Goal: Transaction & Acquisition: Purchase product/service

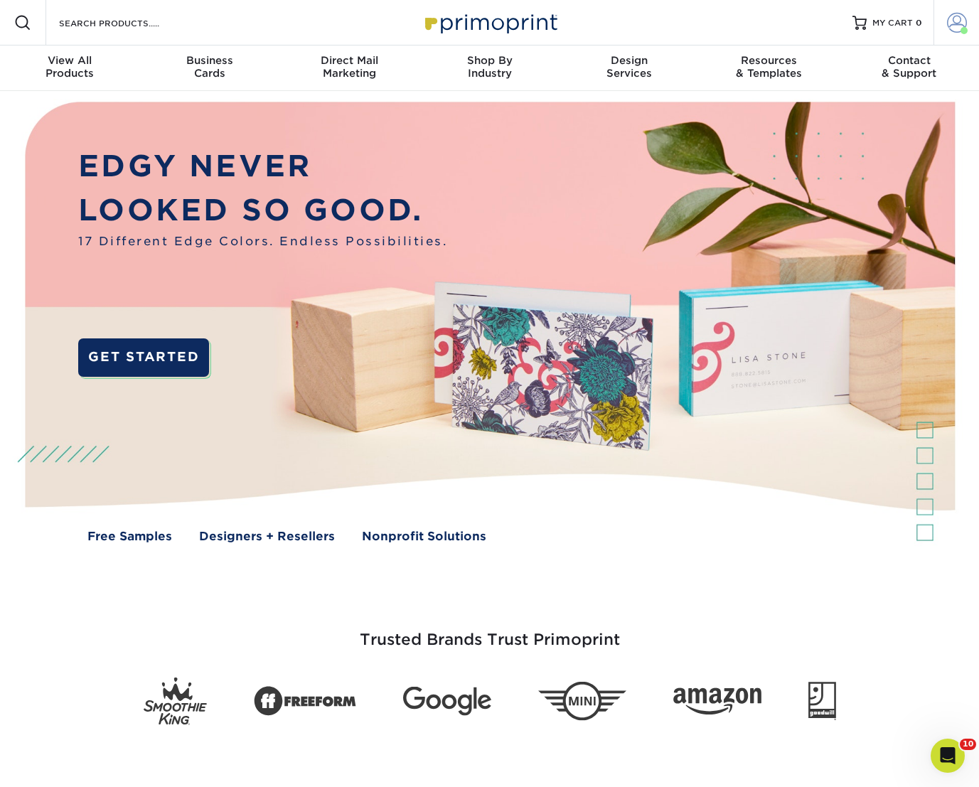
click at [954, 29] on span at bounding box center [957, 23] width 20 height 20
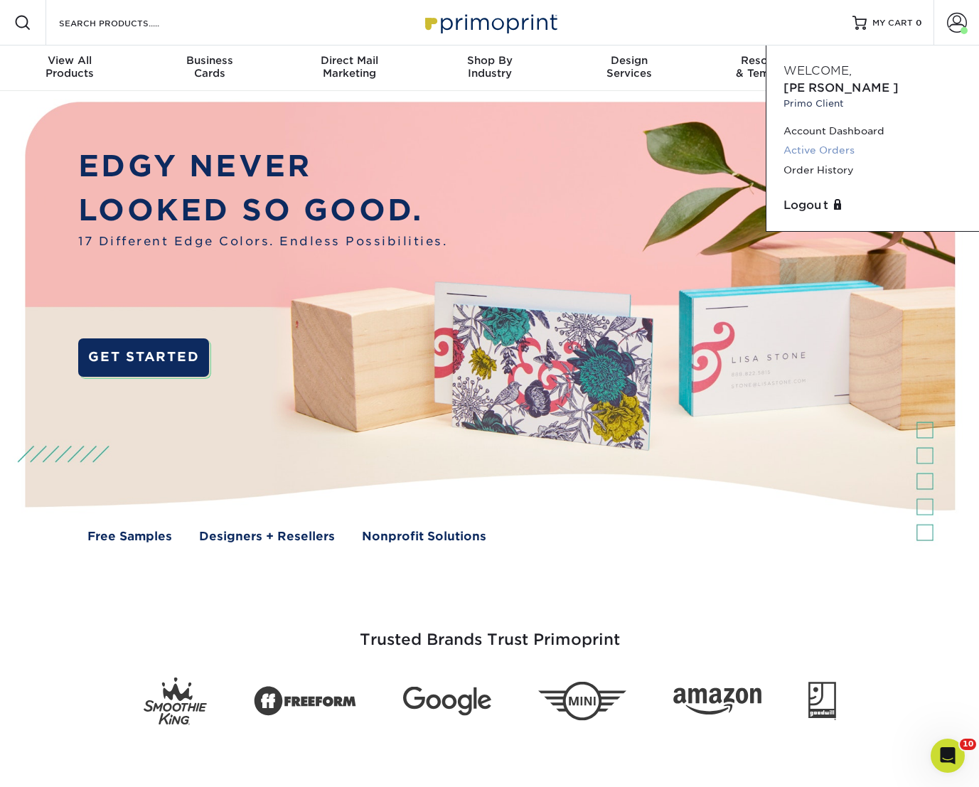
click at [821, 141] on link "Active Orders" at bounding box center [872, 150] width 178 height 19
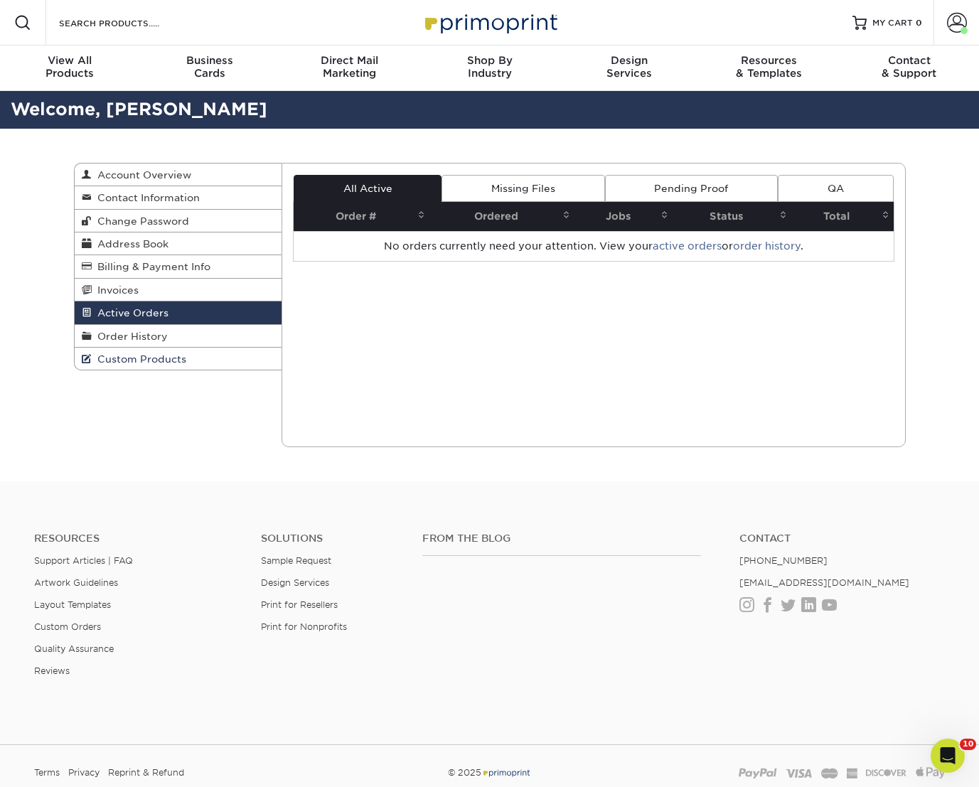
click at [156, 350] on link "Custom Products" at bounding box center [179, 358] width 208 height 22
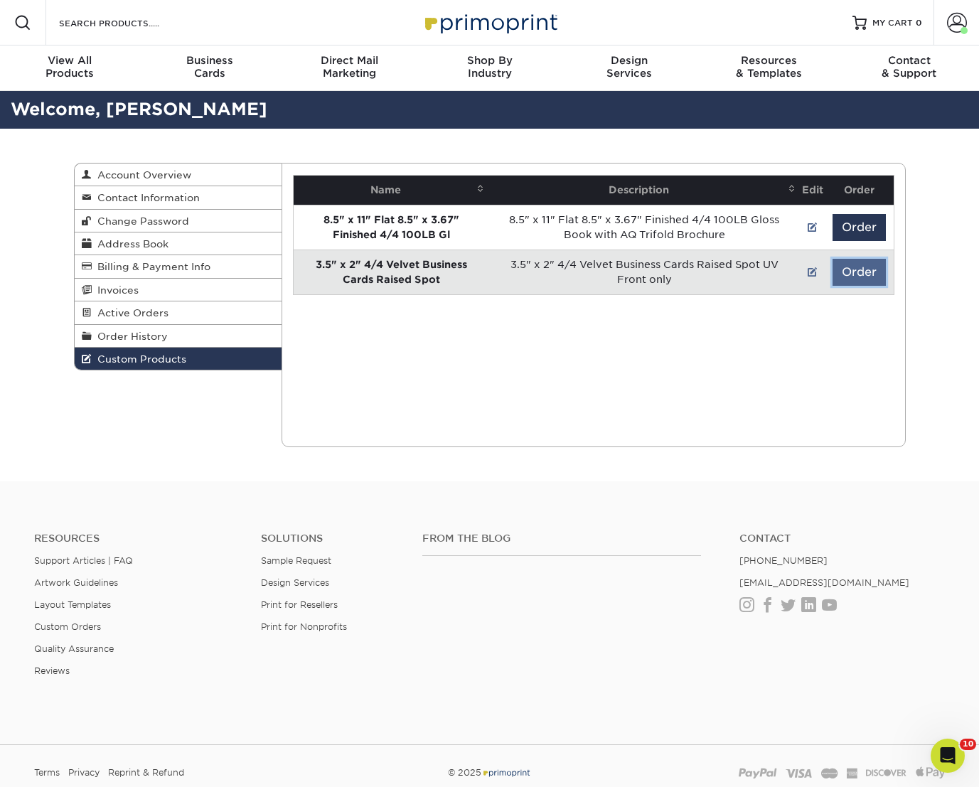
click at [848, 271] on button "Order" at bounding box center [858, 272] width 53 height 27
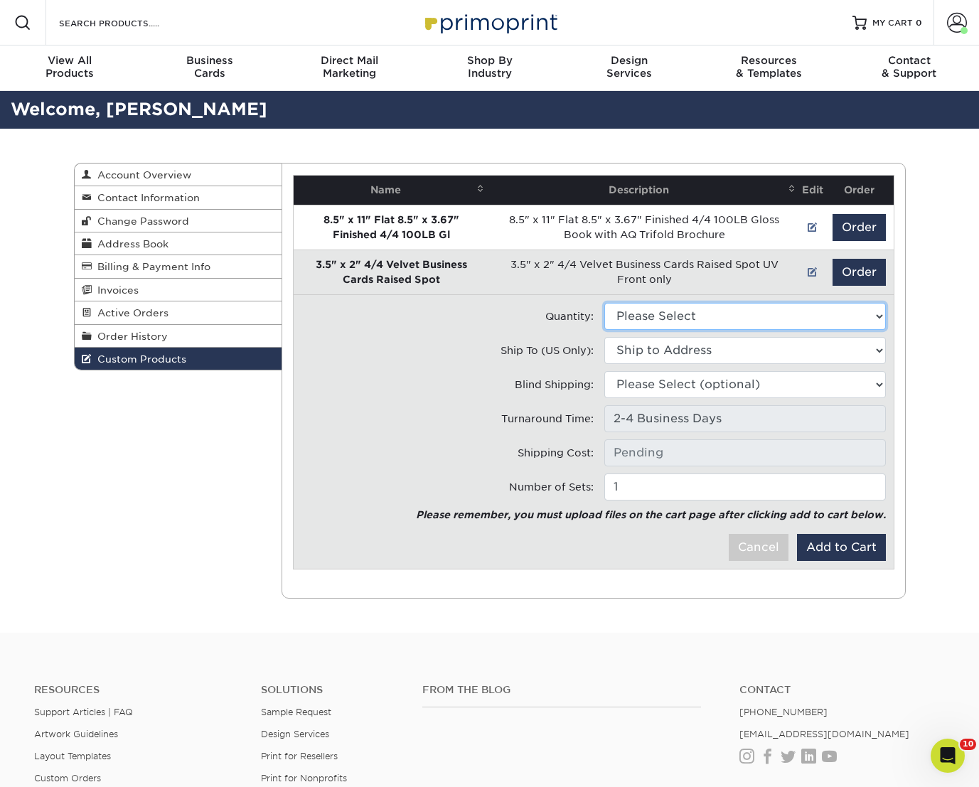
click at [687, 323] on select "Please Select 250 - $152.00 500 - $205.50" at bounding box center [744, 316] width 281 height 27
select select "0"
click at [604, 303] on select "Please Select 250 - $152.00 500 - $205.50" at bounding box center [744, 316] width 281 height 27
type input "Ground: $7.84"
click at [643, 351] on select "Ship to Address 19946 W Minnezona Ave, Litchfield Park, AZ 25908 N 149th Dr, Su…" at bounding box center [744, 350] width 281 height 27
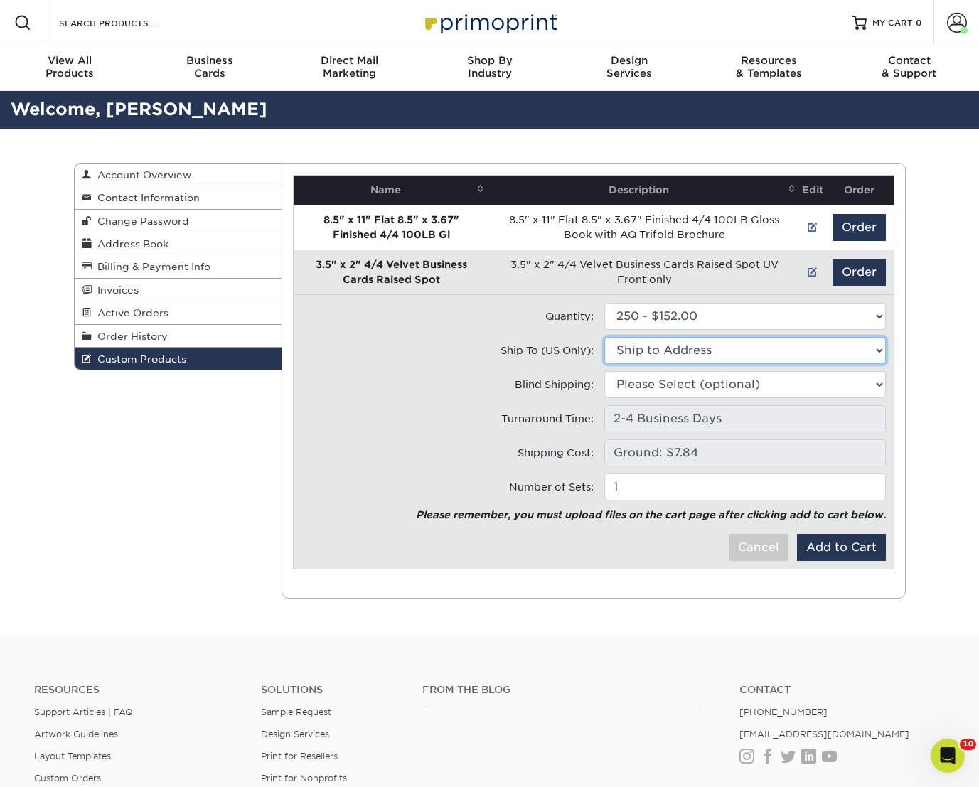
select select "283990"
click at [604, 337] on select "Ship to Address • 19946 W Minnezona Ave, Litchfield Park, AZ All Star Window Co…" at bounding box center [744, 350] width 281 height 27
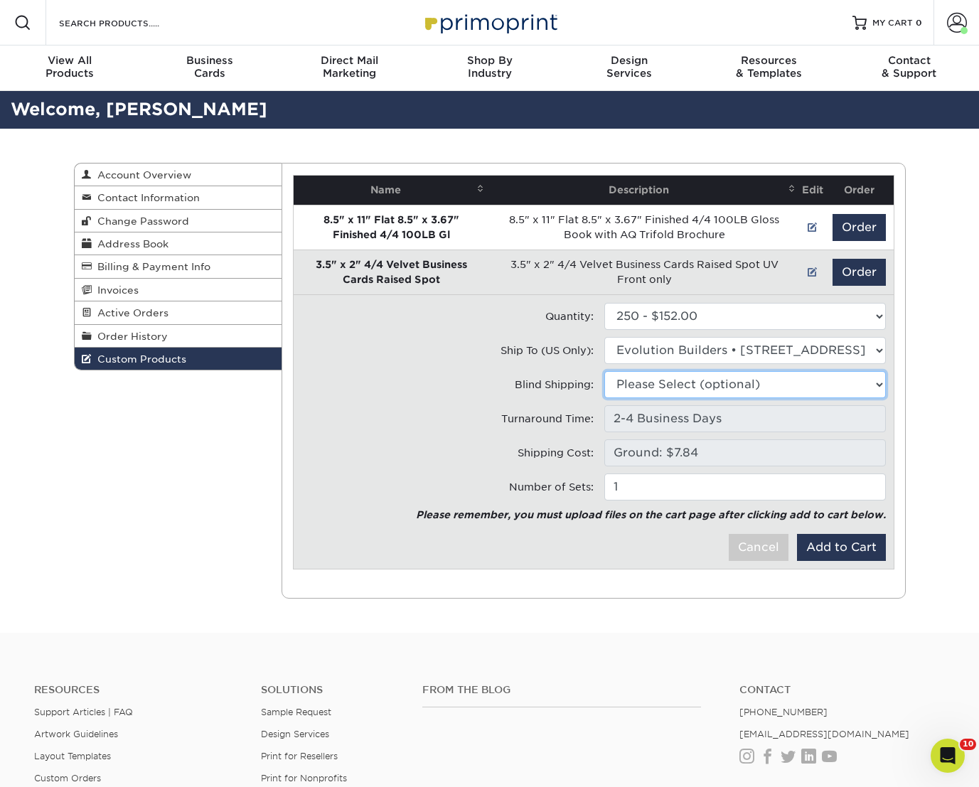
click at [653, 383] on select "Please Select (optional) 19946 W Minnezona Ave, Litchfield Park, AZ 25908 N 149…" at bounding box center [744, 384] width 281 height 27
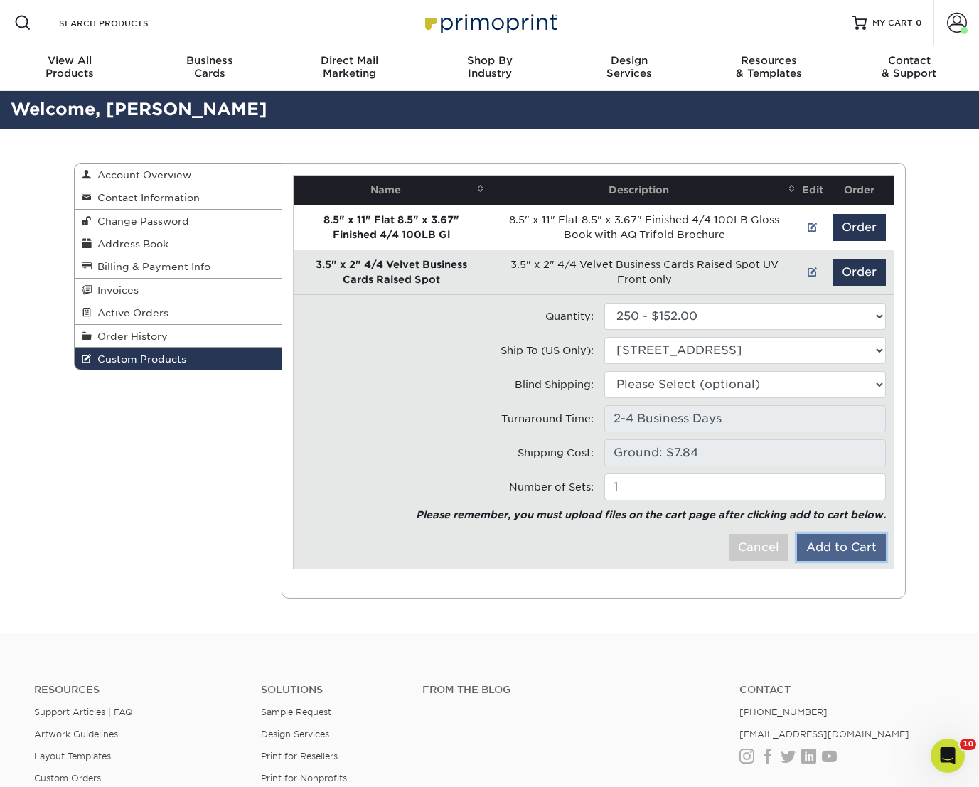
click at [807, 551] on button "Add to Cart" at bounding box center [841, 547] width 89 height 27
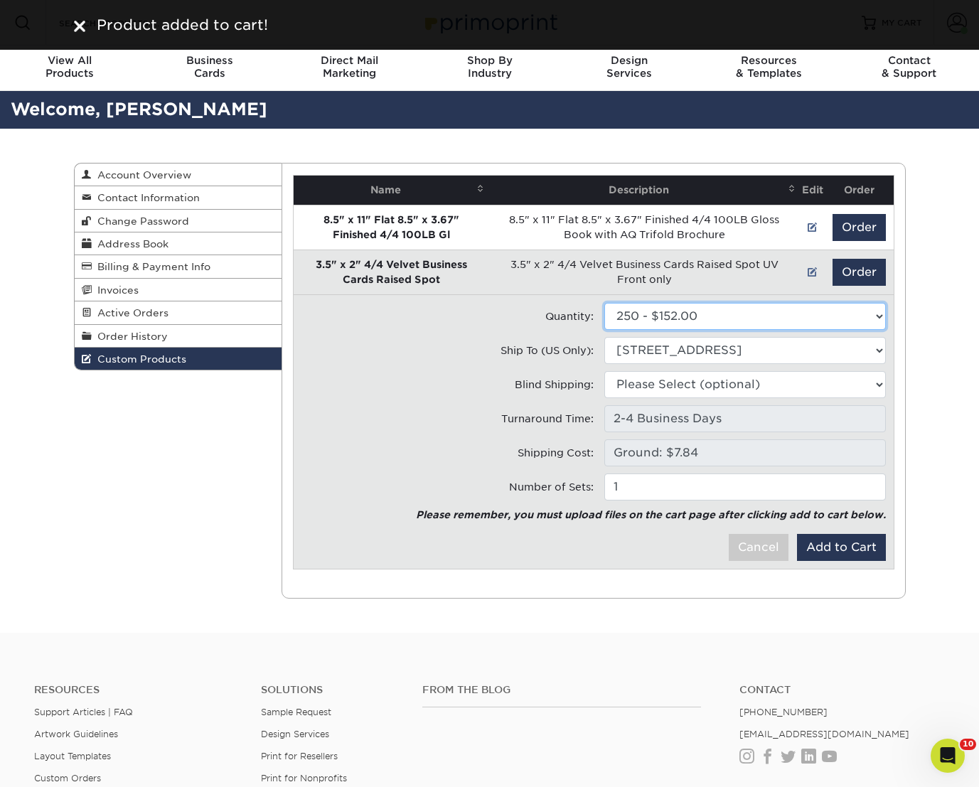
click at [677, 323] on select "Please Select 250 - $152.00 500 - $205.50" at bounding box center [744, 316] width 281 height 27
select select "1"
click at [604, 303] on select "Please Select 250 - $152.00 500 - $205.50" at bounding box center [744, 316] width 281 height 27
type input "Ground: $8.96"
click at [811, 540] on button "Add to Cart" at bounding box center [841, 547] width 89 height 27
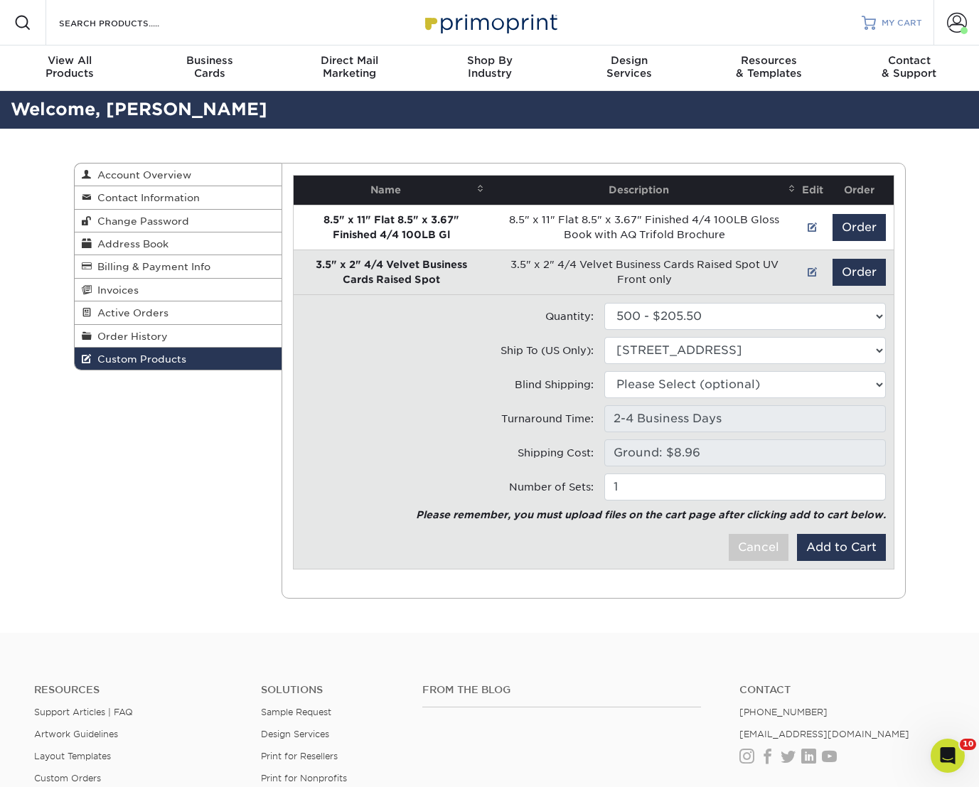
click at [869, 26] on div at bounding box center [868, 23] width 14 height 14
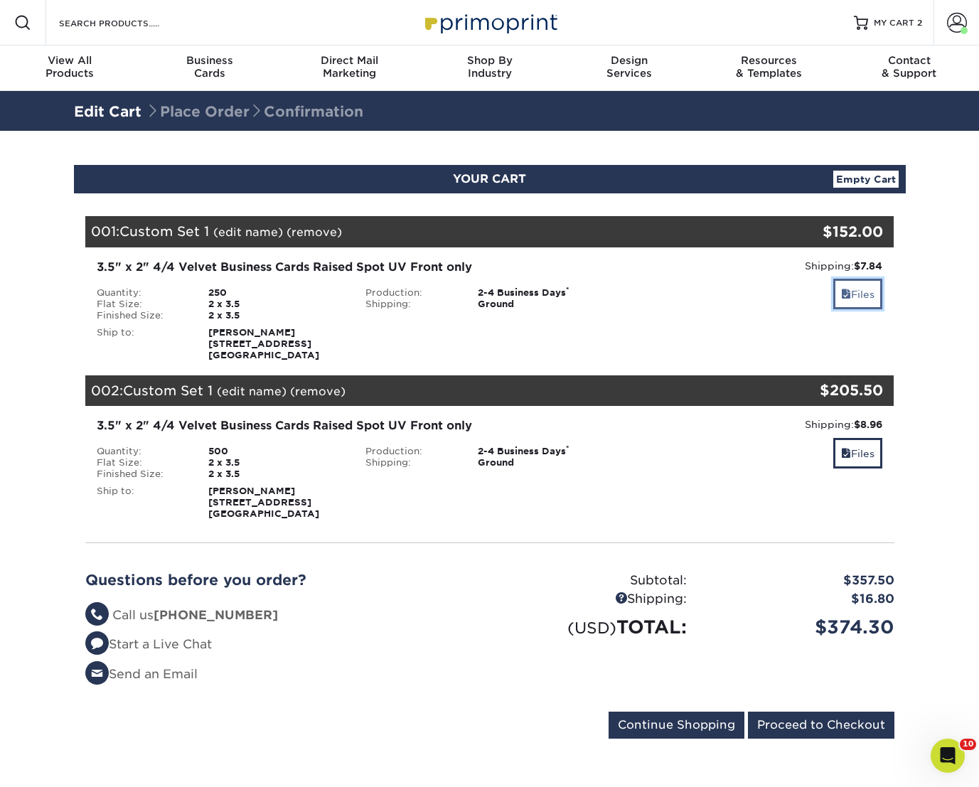
click at [867, 300] on link "Files" at bounding box center [857, 294] width 49 height 31
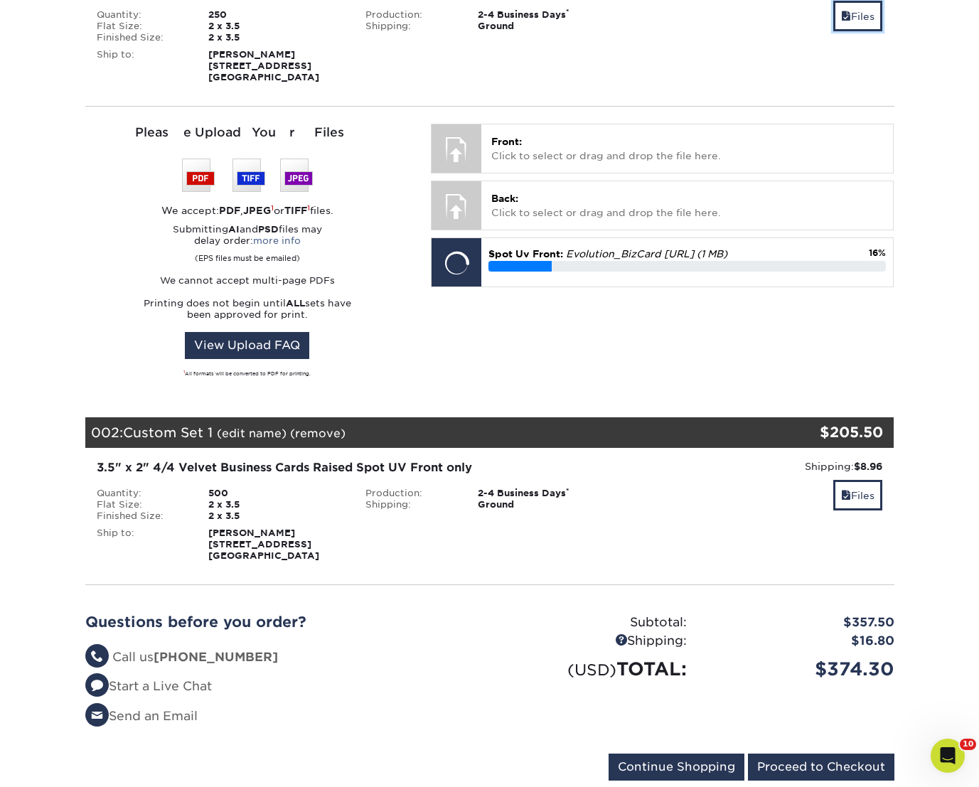
scroll to position [308, 0]
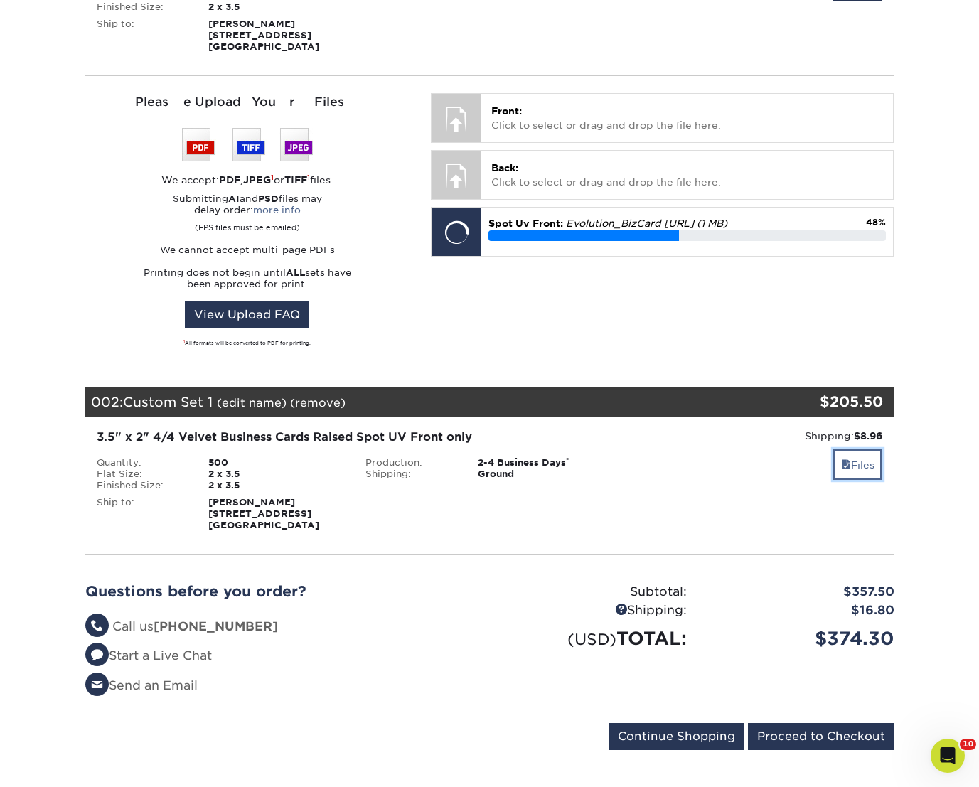
click at [841, 474] on link "Files" at bounding box center [857, 464] width 49 height 31
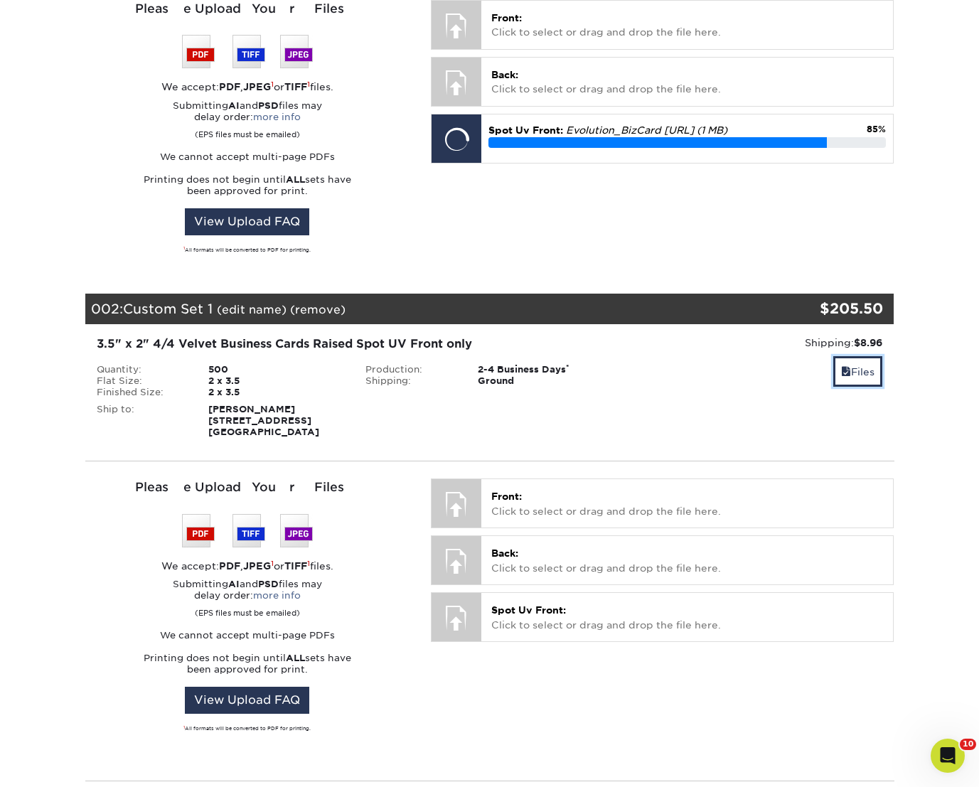
scroll to position [413, 0]
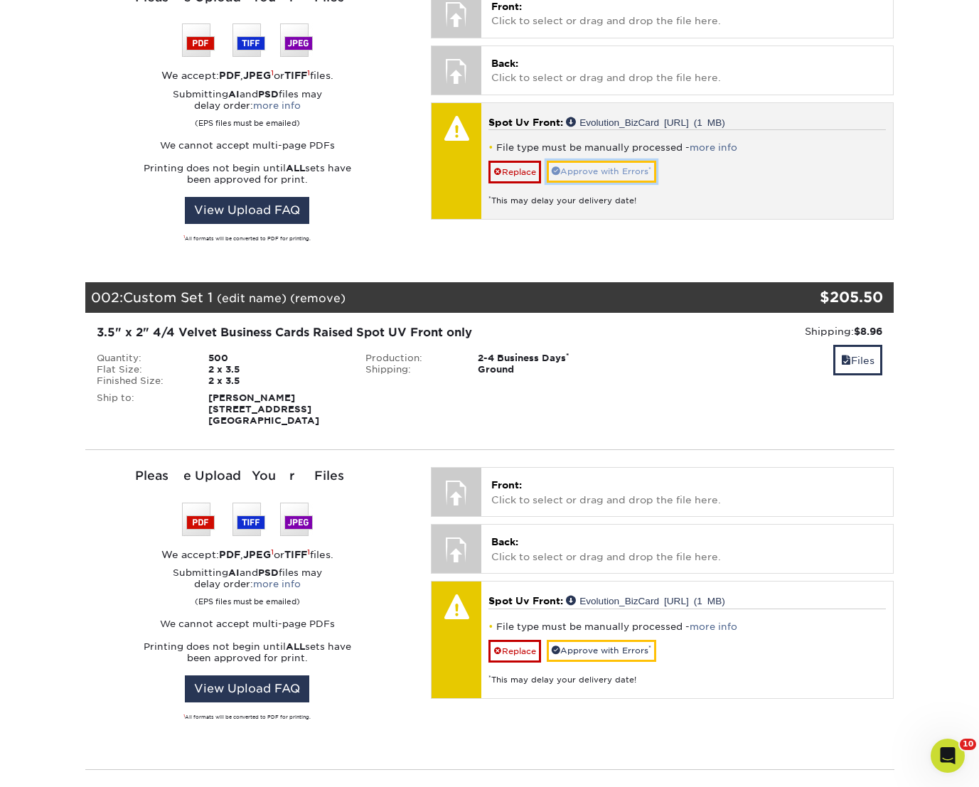
click at [622, 176] on link "Approve with Errors *" at bounding box center [600, 172] width 109 height 22
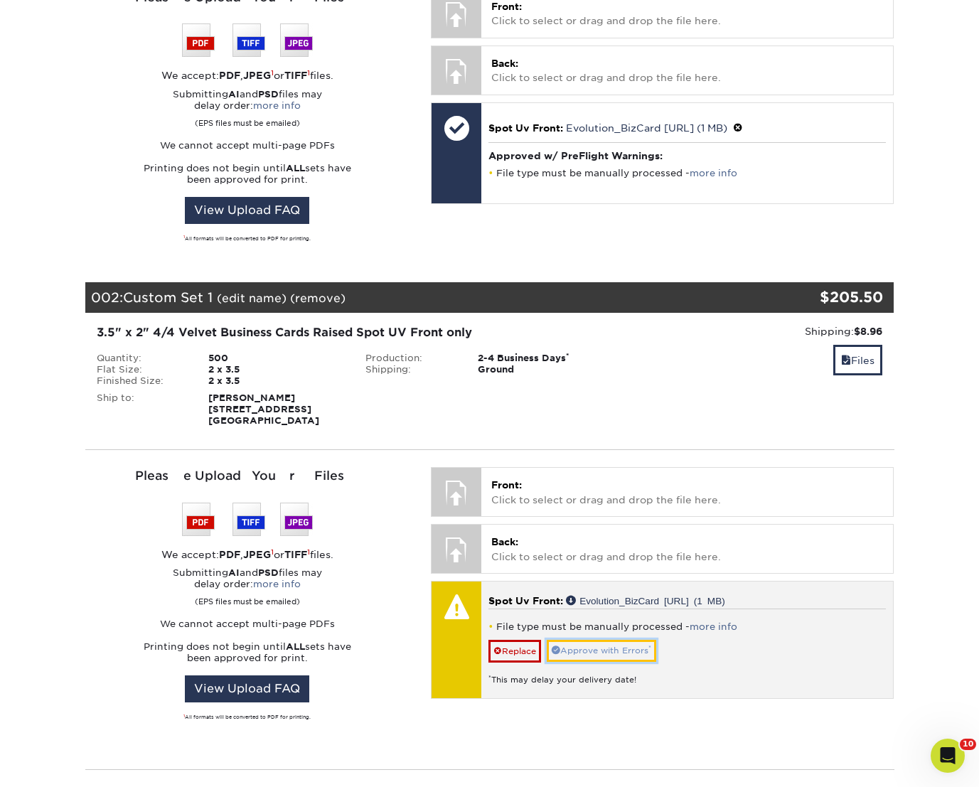
click at [602, 649] on link "Approve with Errors *" at bounding box center [600, 651] width 109 height 22
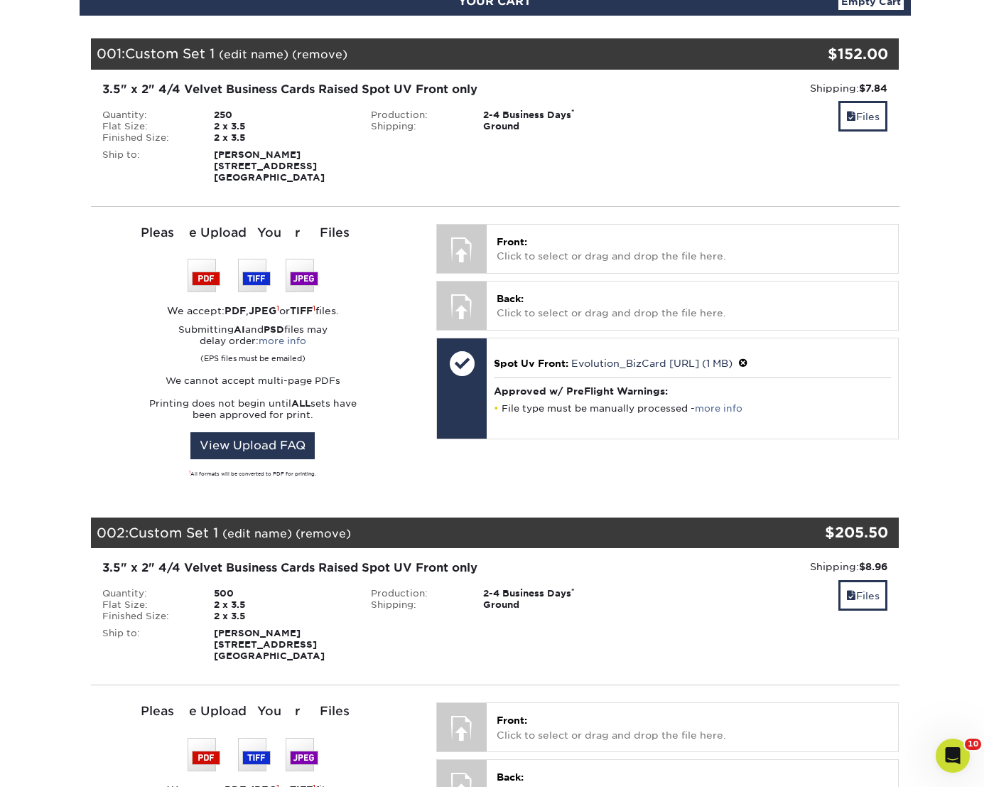
scroll to position [163, 0]
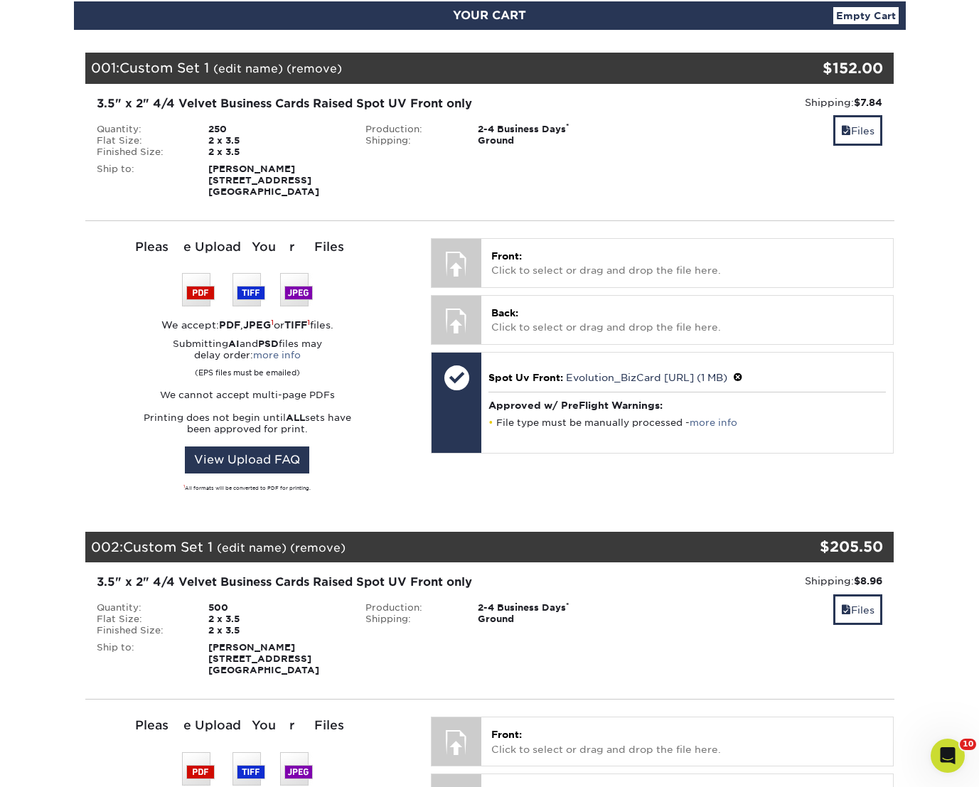
click at [259, 75] on link "(edit name)" at bounding box center [248, 69] width 70 height 14
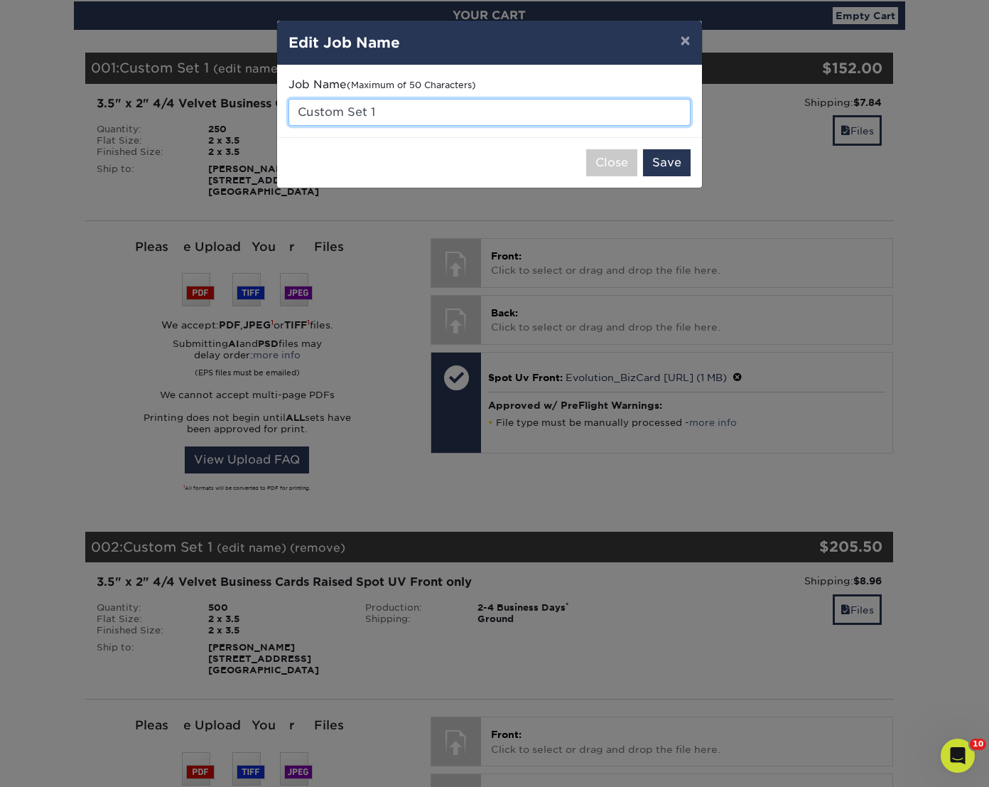
click at [353, 105] on input "Custom Set 1" at bounding box center [490, 112] width 402 height 27
type input "Evolution Paola"
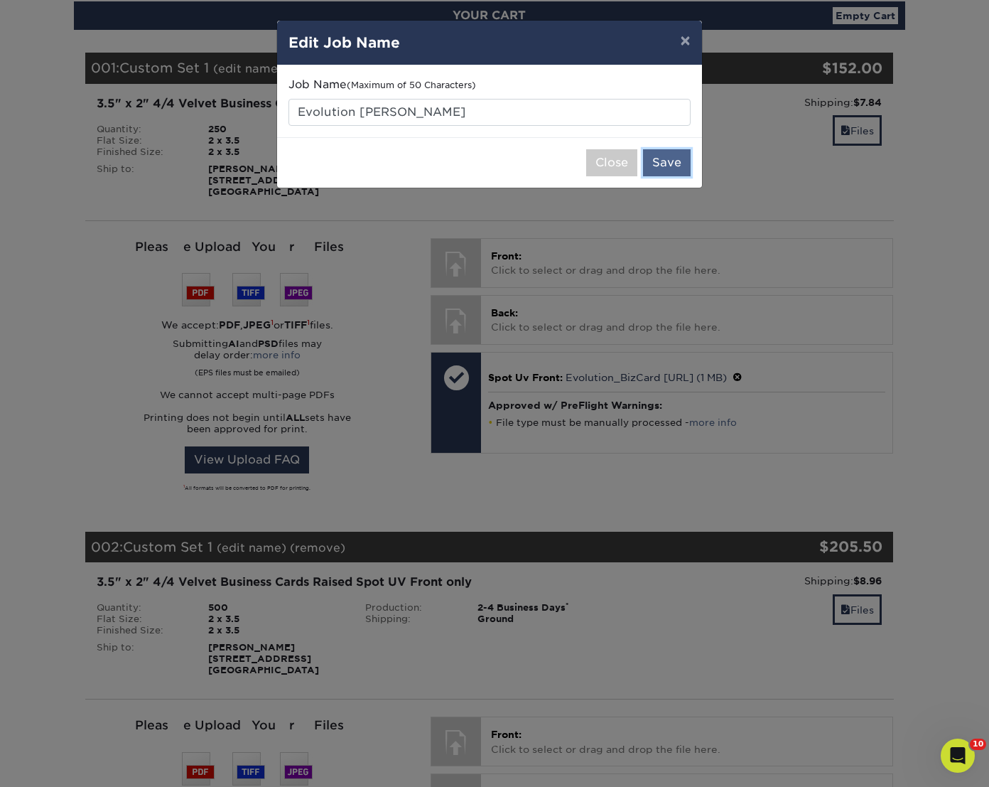
click at [667, 170] on button "Save" at bounding box center [667, 162] width 48 height 27
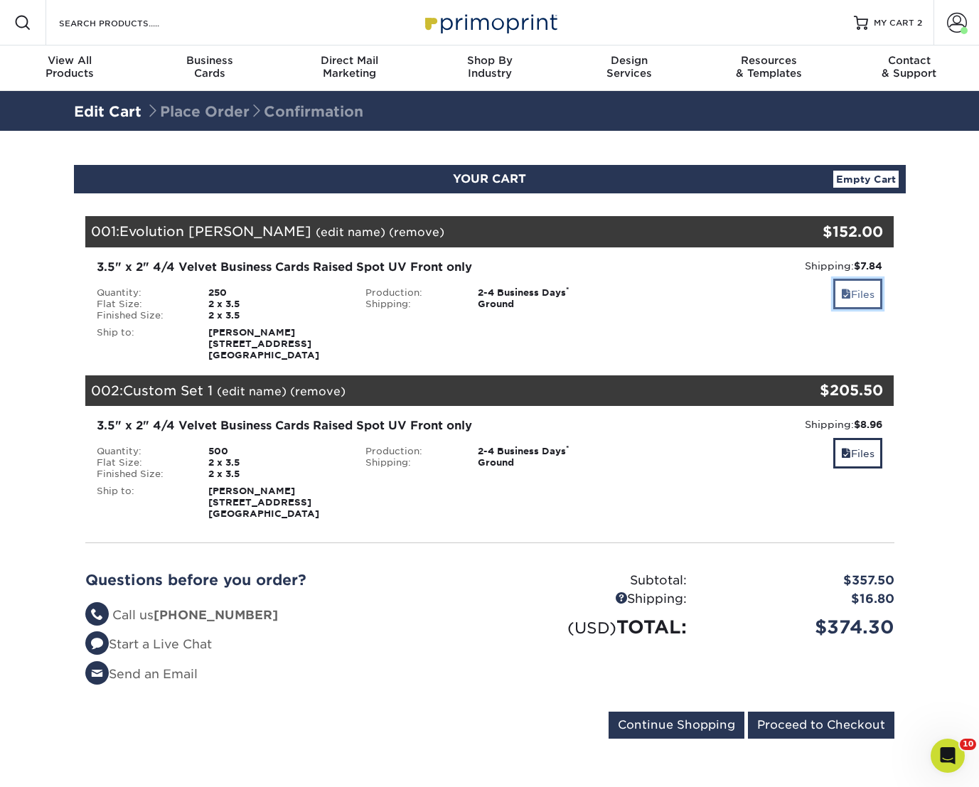
click at [848, 299] on link "Files" at bounding box center [857, 294] width 49 height 31
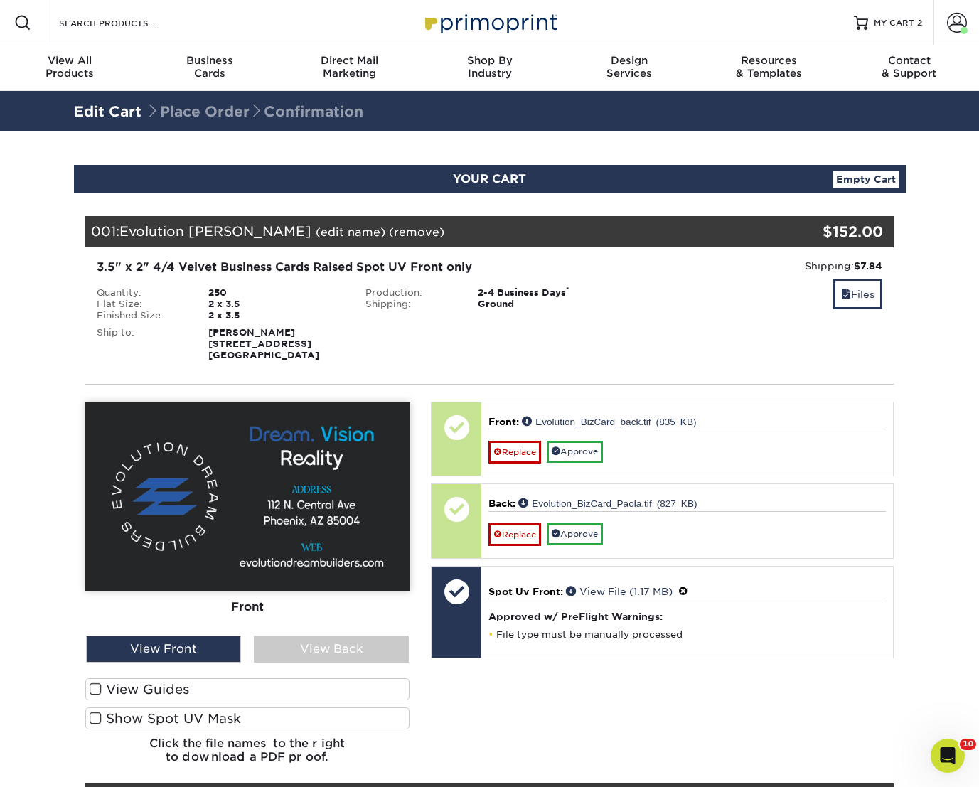
click at [584, 350] on div "Blind Ship:" at bounding box center [489, 341] width 269 height 40
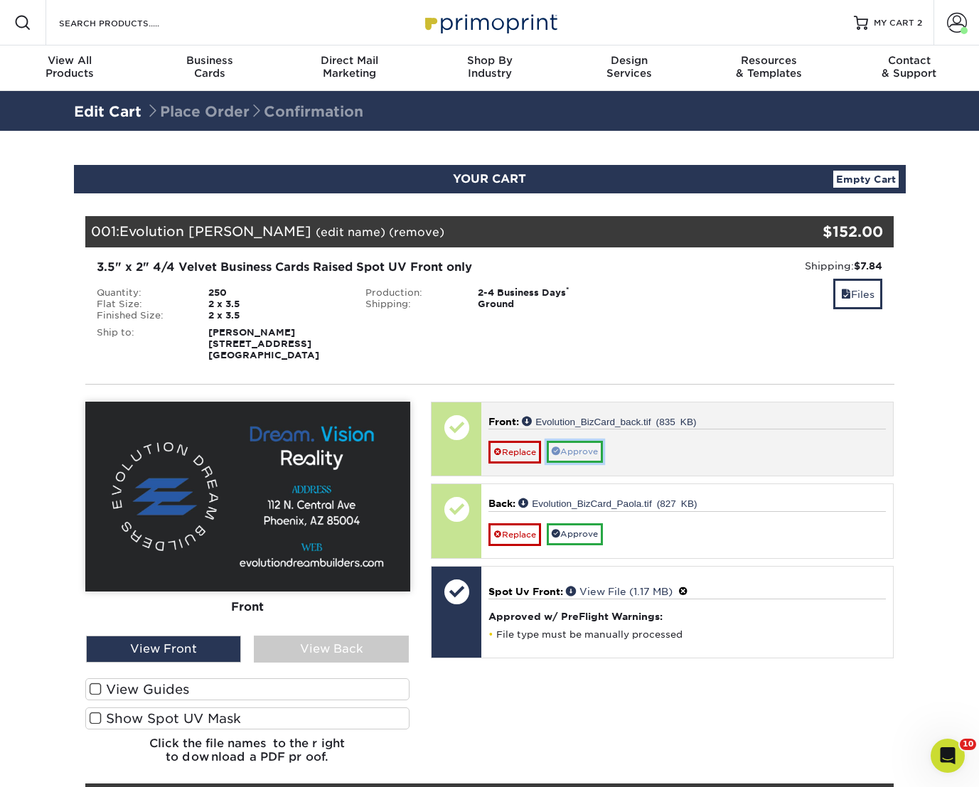
click at [586, 454] on link "Approve" at bounding box center [574, 452] width 56 height 22
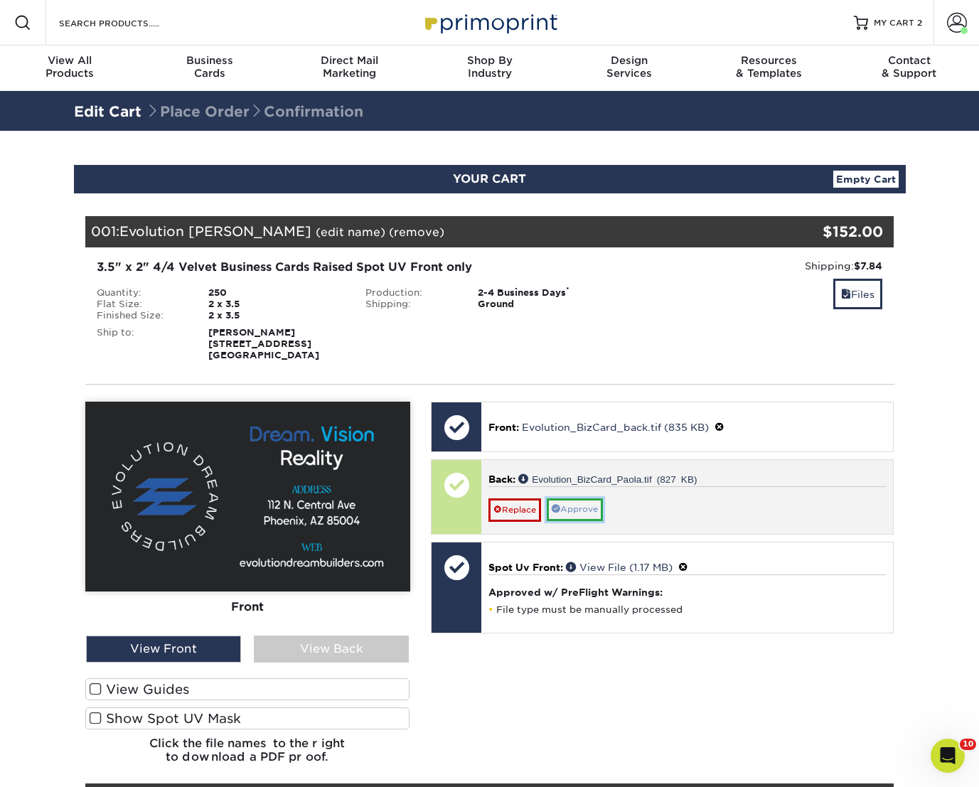
click at [588, 512] on link "Approve" at bounding box center [574, 509] width 56 height 22
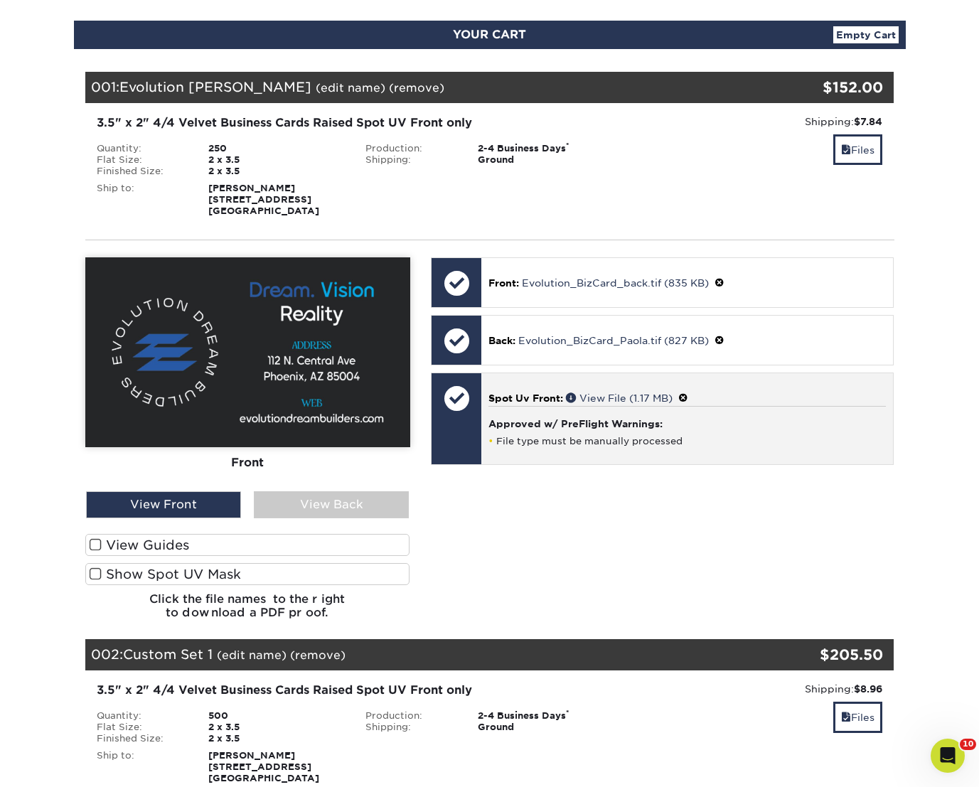
scroll to position [351, 0]
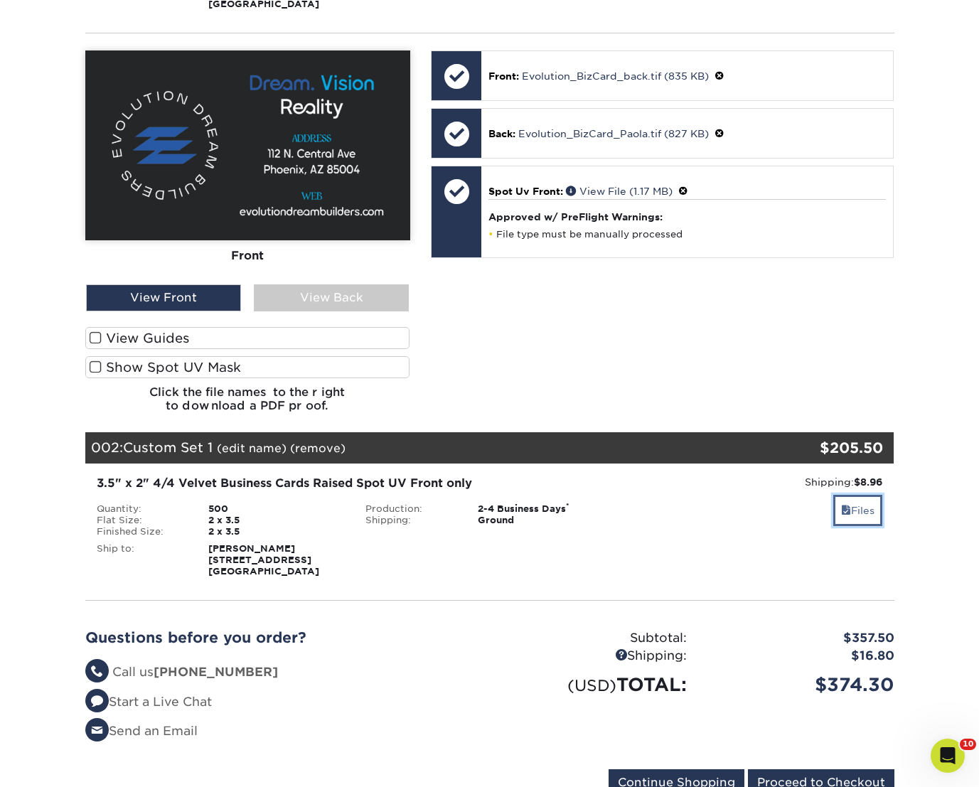
click at [849, 512] on link "Files" at bounding box center [857, 510] width 49 height 31
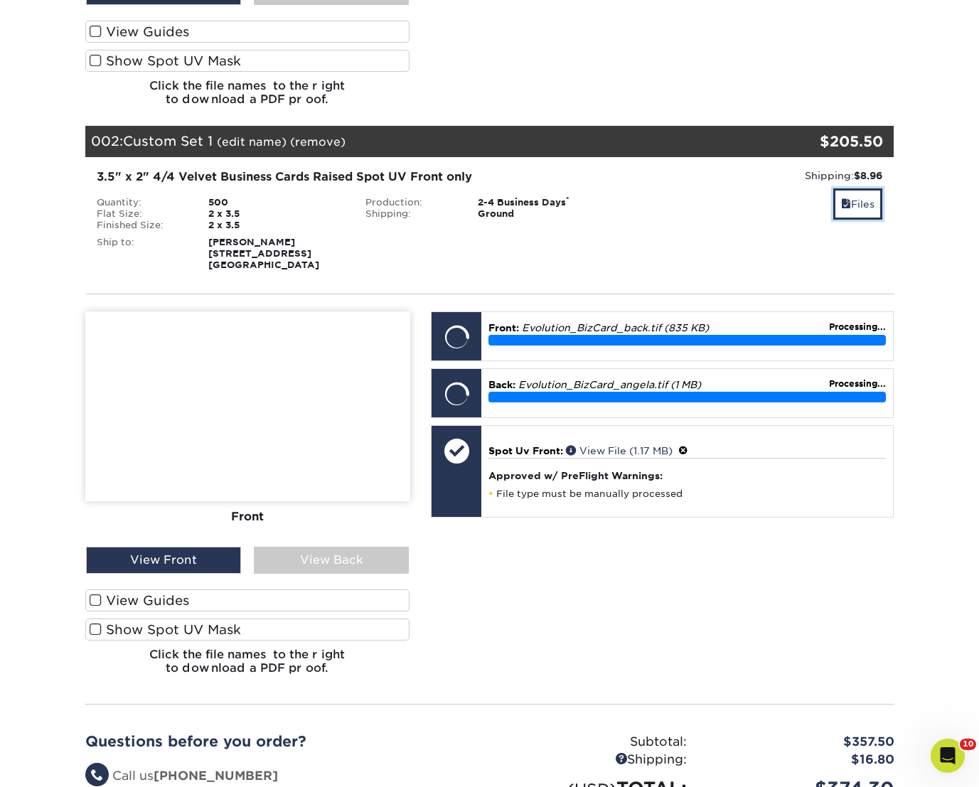
scroll to position [665, 0]
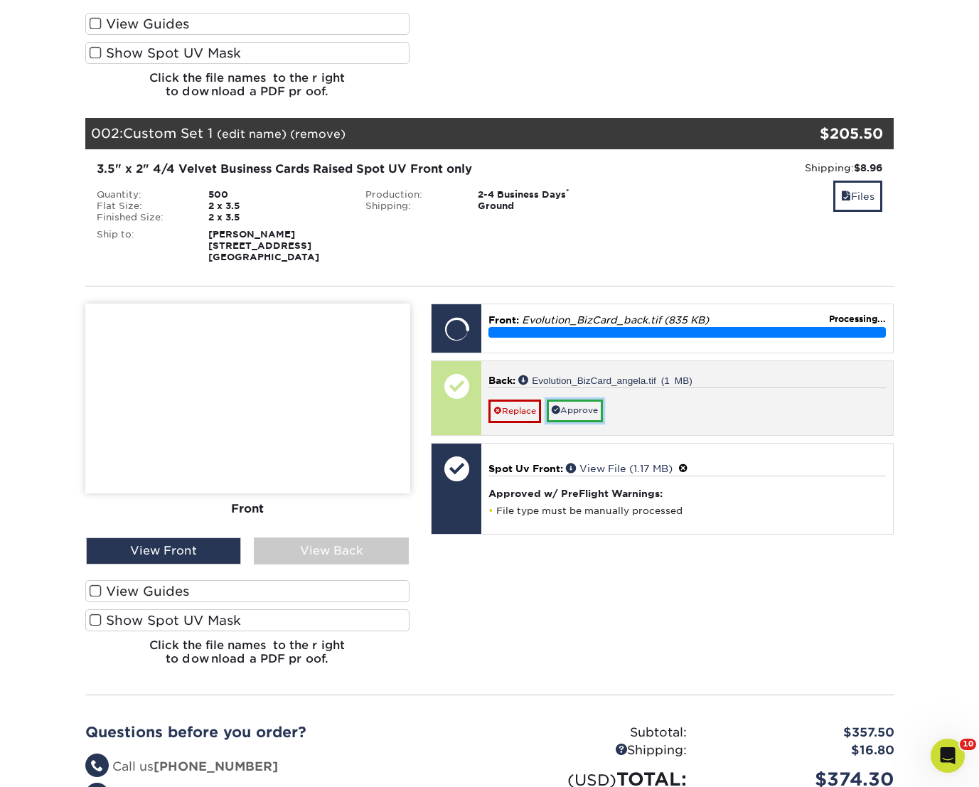
click at [588, 406] on link "Approve" at bounding box center [574, 410] width 56 height 22
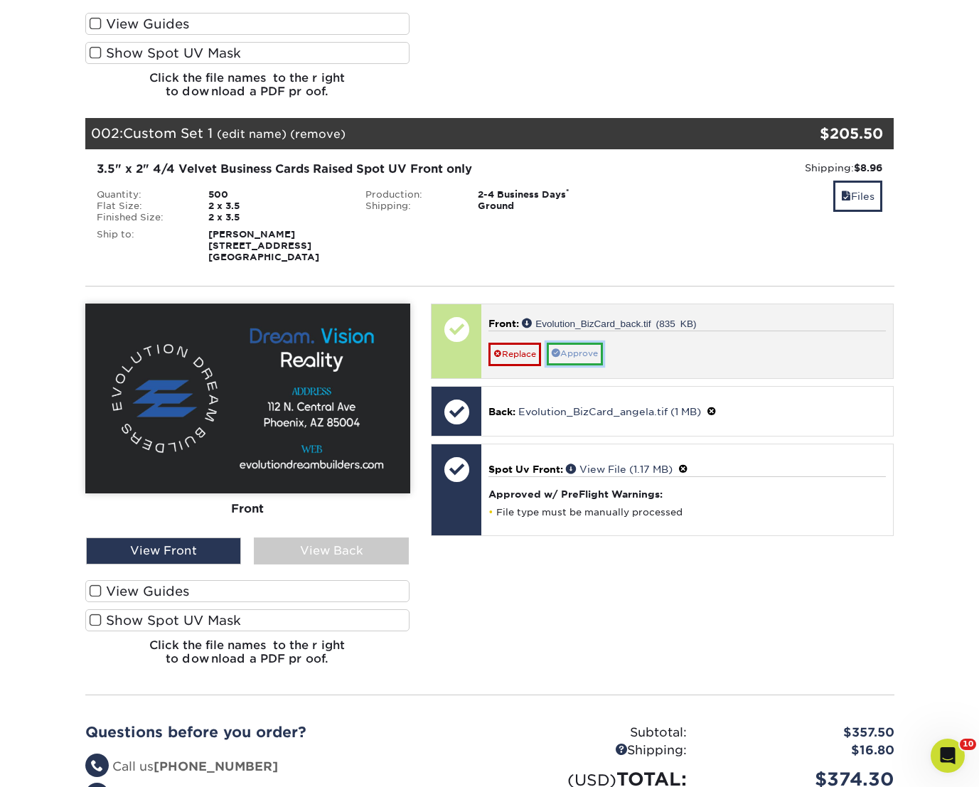
click at [572, 354] on link "Approve" at bounding box center [574, 354] width 56 height 22
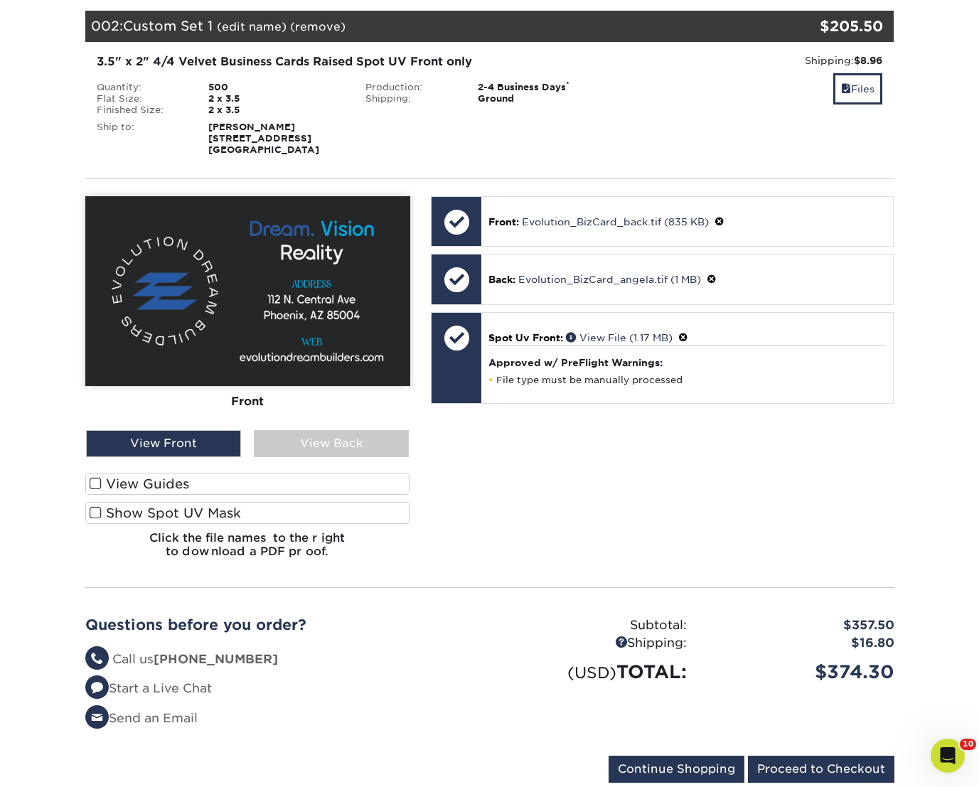
scroll to position [870, 0]
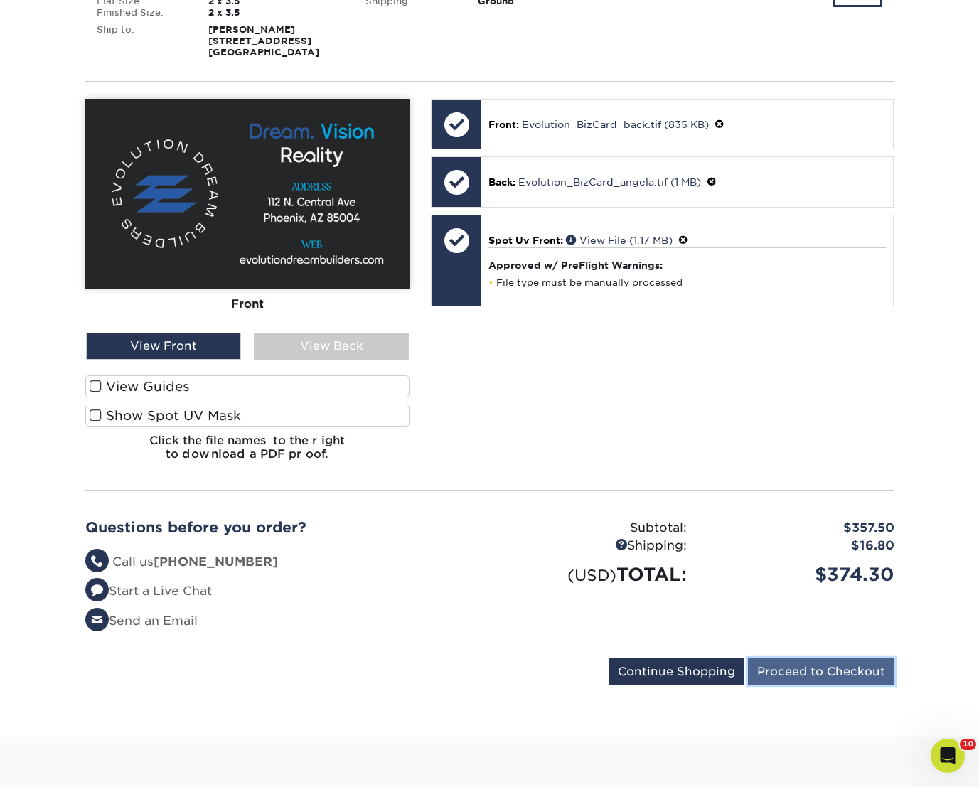
click at [765, 672] on input "Proceed to Checkout" at bounding box center [821, 671] width 146 height 27
